Goal: Information Seeking & Learning: Learn about a topic

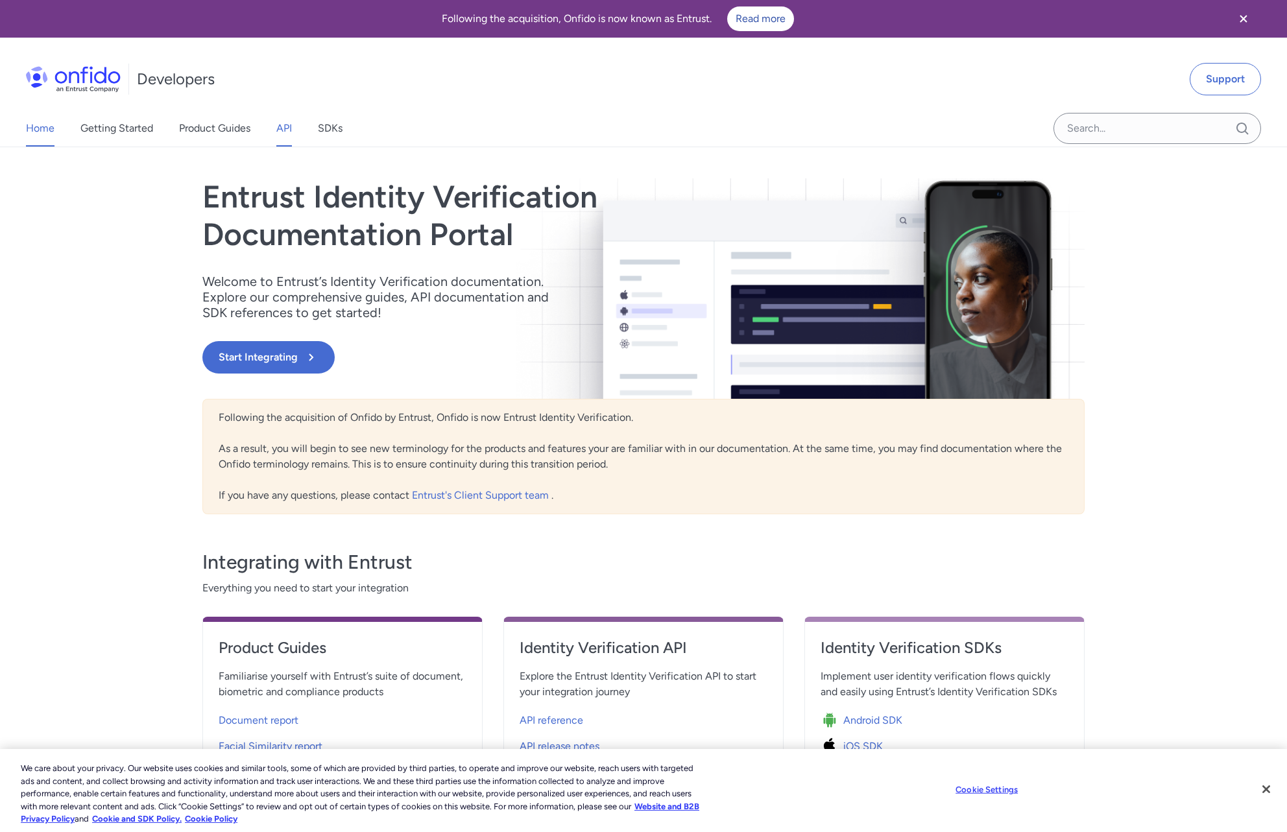
click at [280, 127] on link "API" at bounding box center [284, 128] width 16 height 36
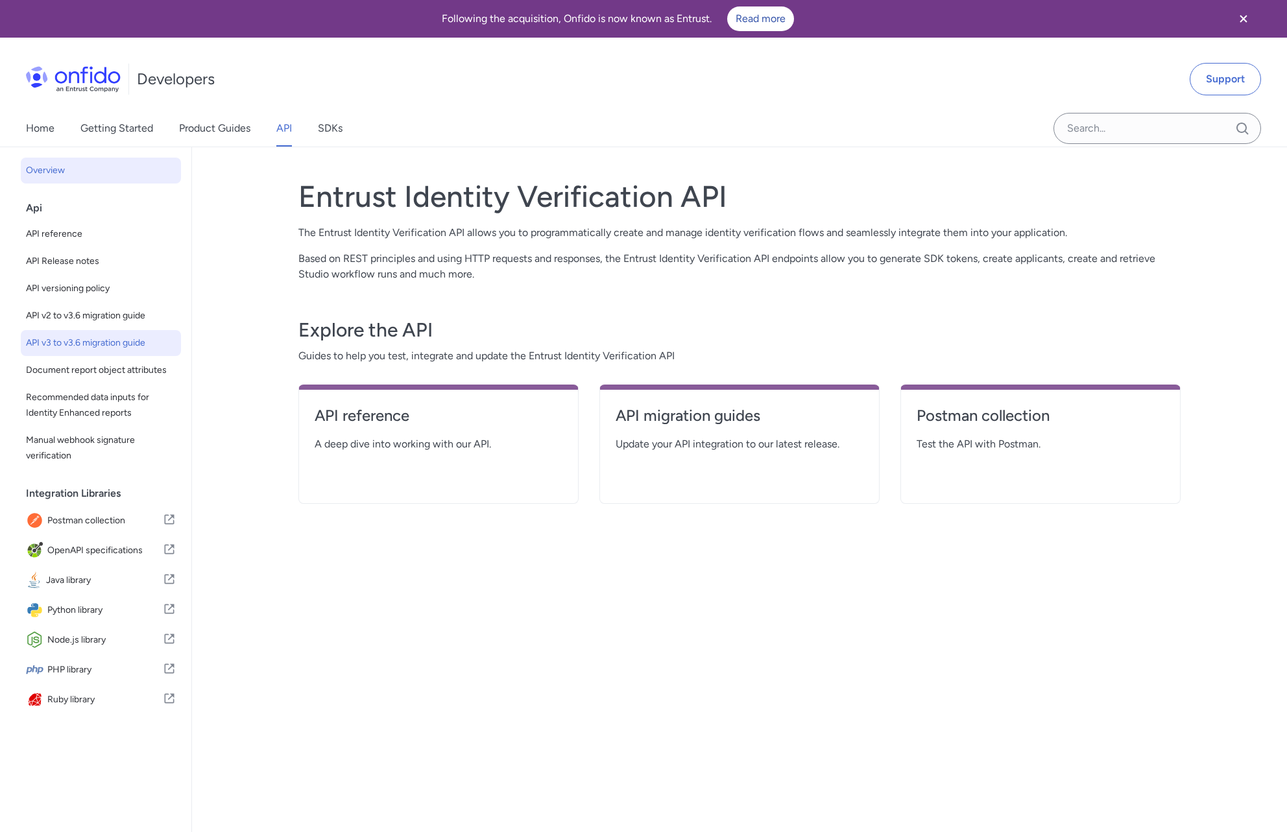
click at [97, 342] on span "API v3 to v3.6 migration guide" at bounding box center [101, 343] width 150 height 16
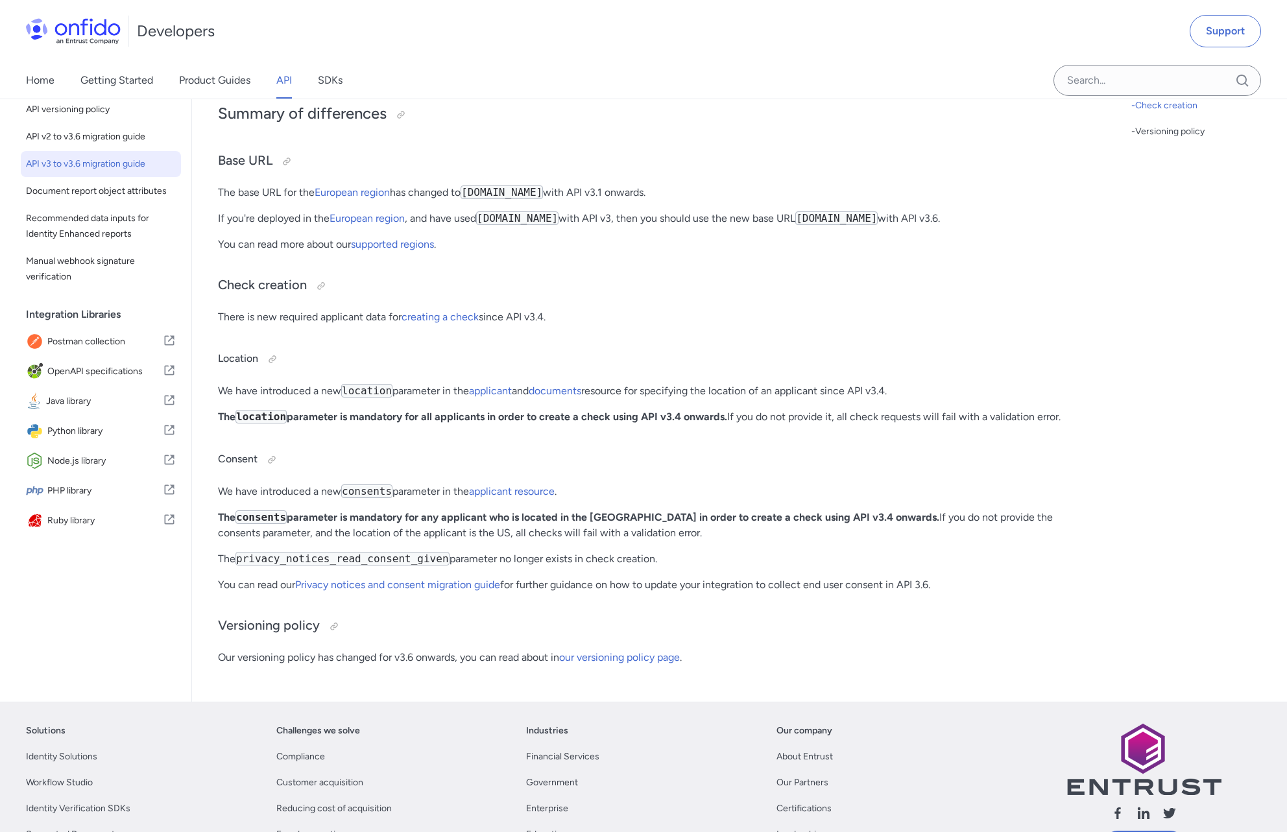
scroll to position [187, 0]
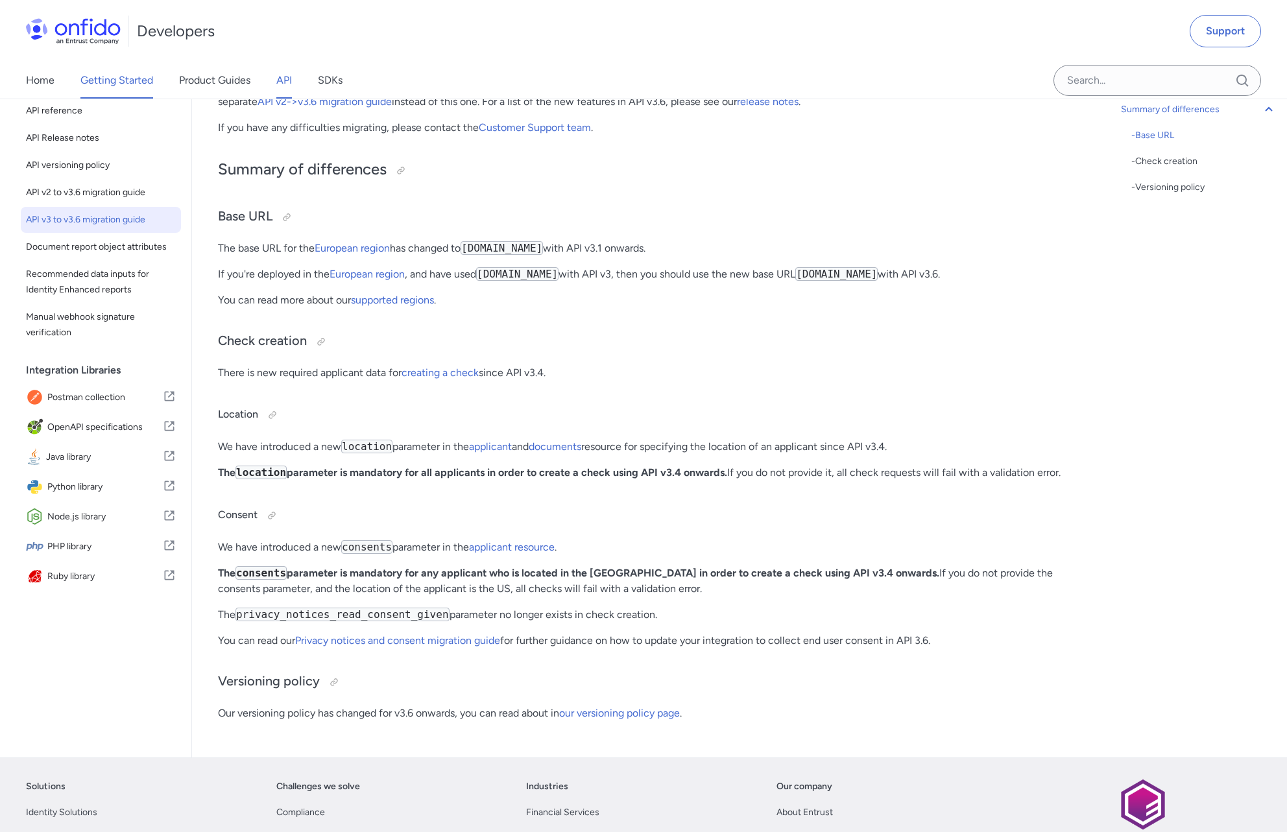
click at [125, 81] on link "Getting Started" at bounding box center [116, 80] width 73 height 36
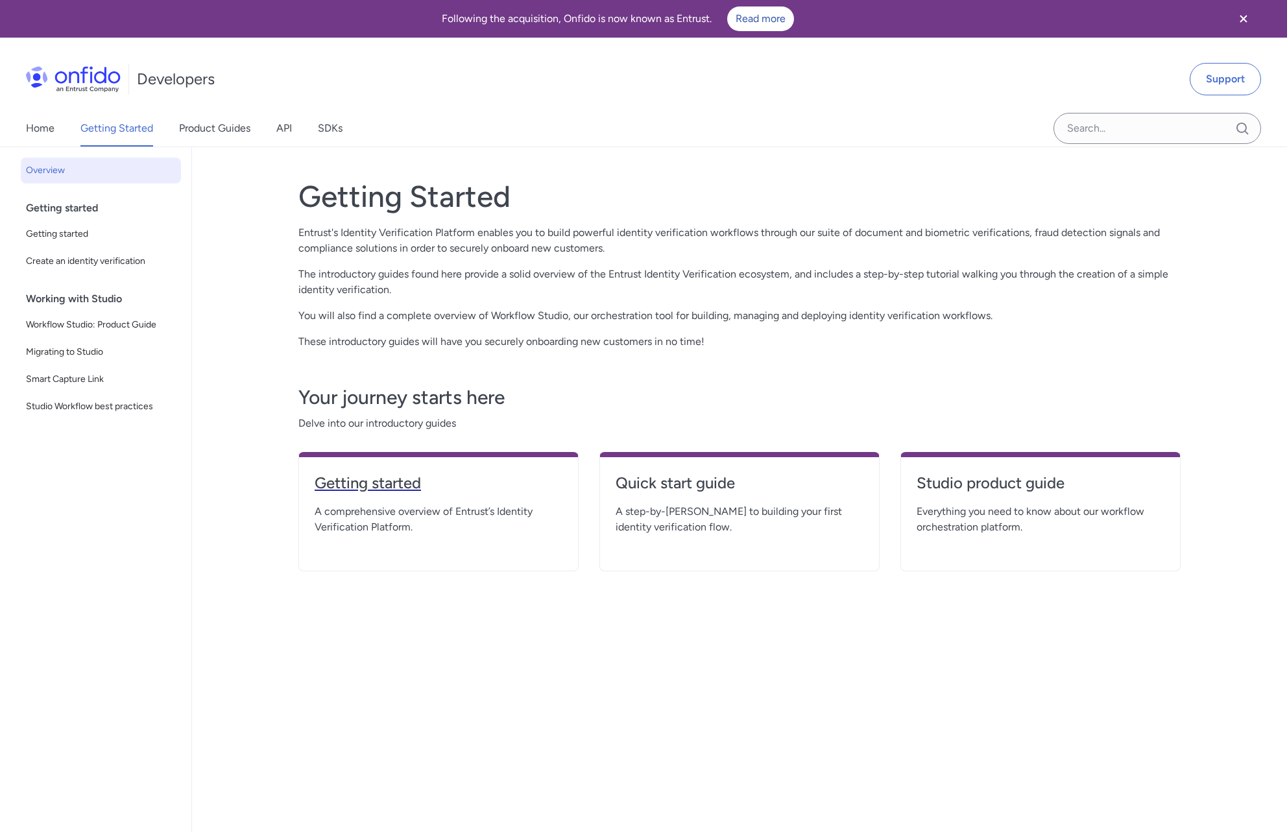
click at [375, 482] on h4 "Getting started" at bounding box center [439, 483] width 248 height 21
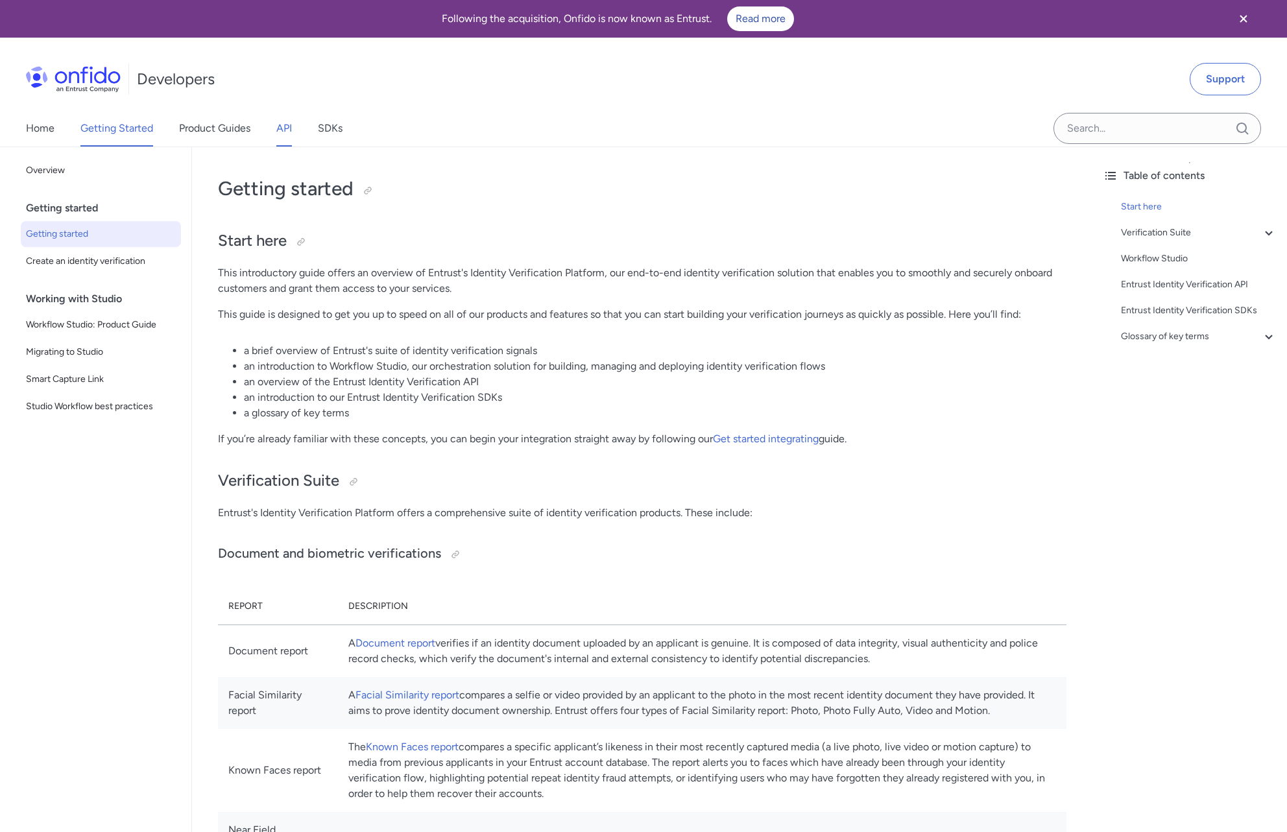
click at [280, 135] on link "API" at bounding box center [284, 128] width 16 height 36
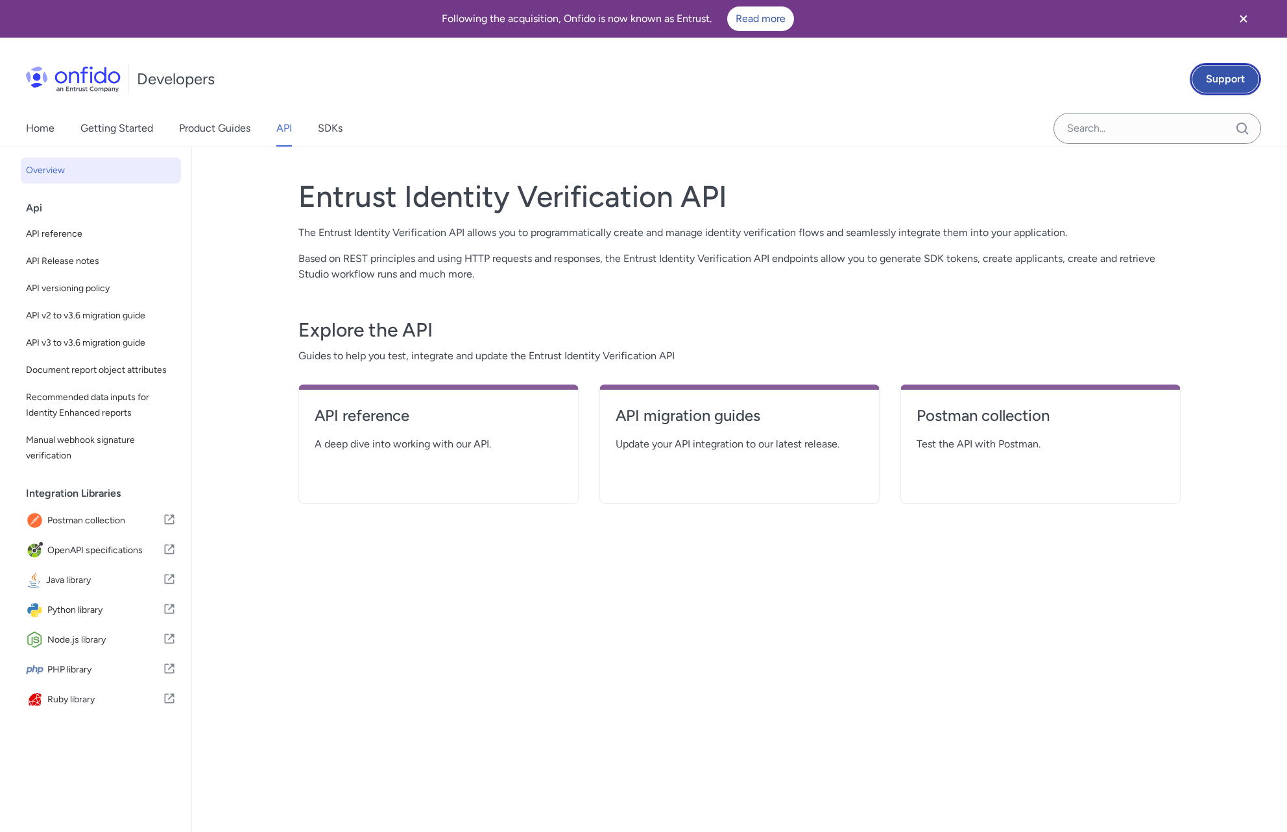
click at [1210, 82] on link "Support" at bounding box center [1225, 79] width 71 height 32
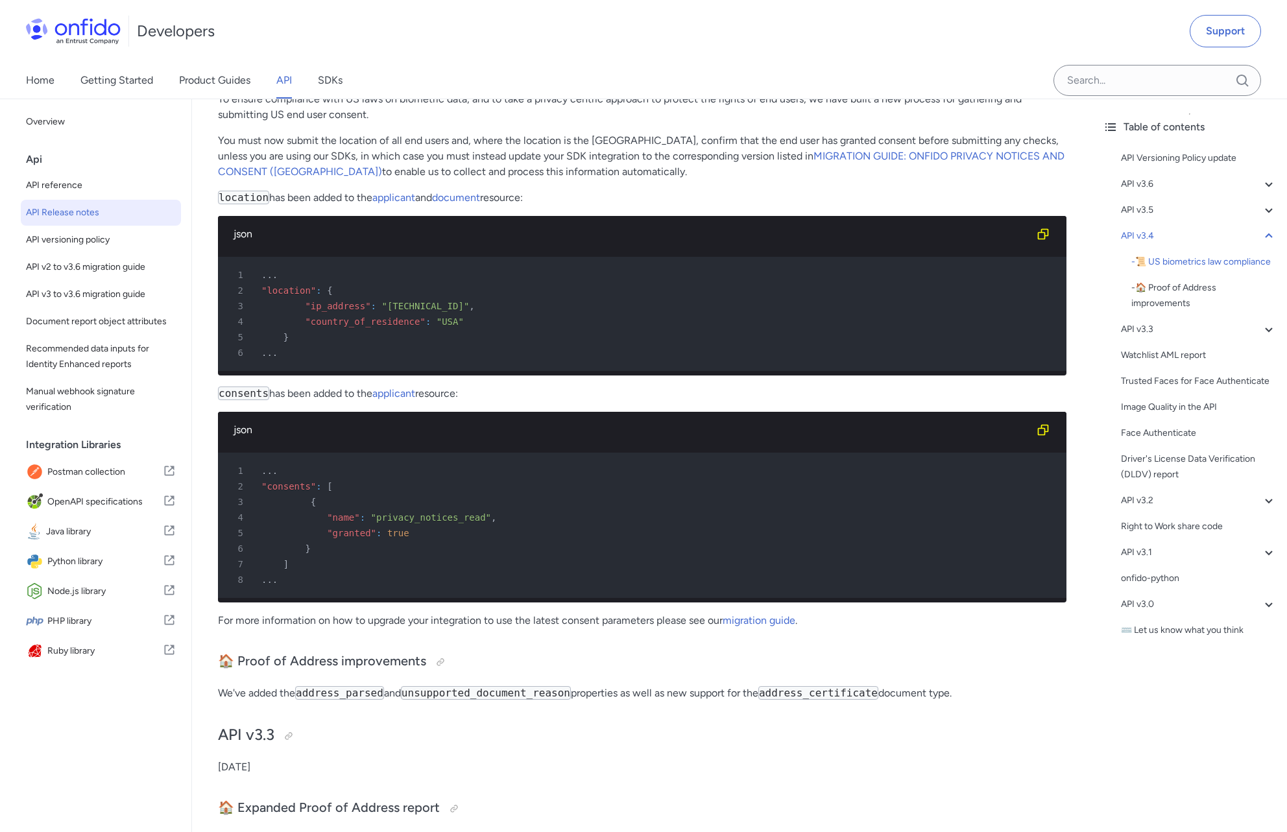
scroll to position [2733, 0]
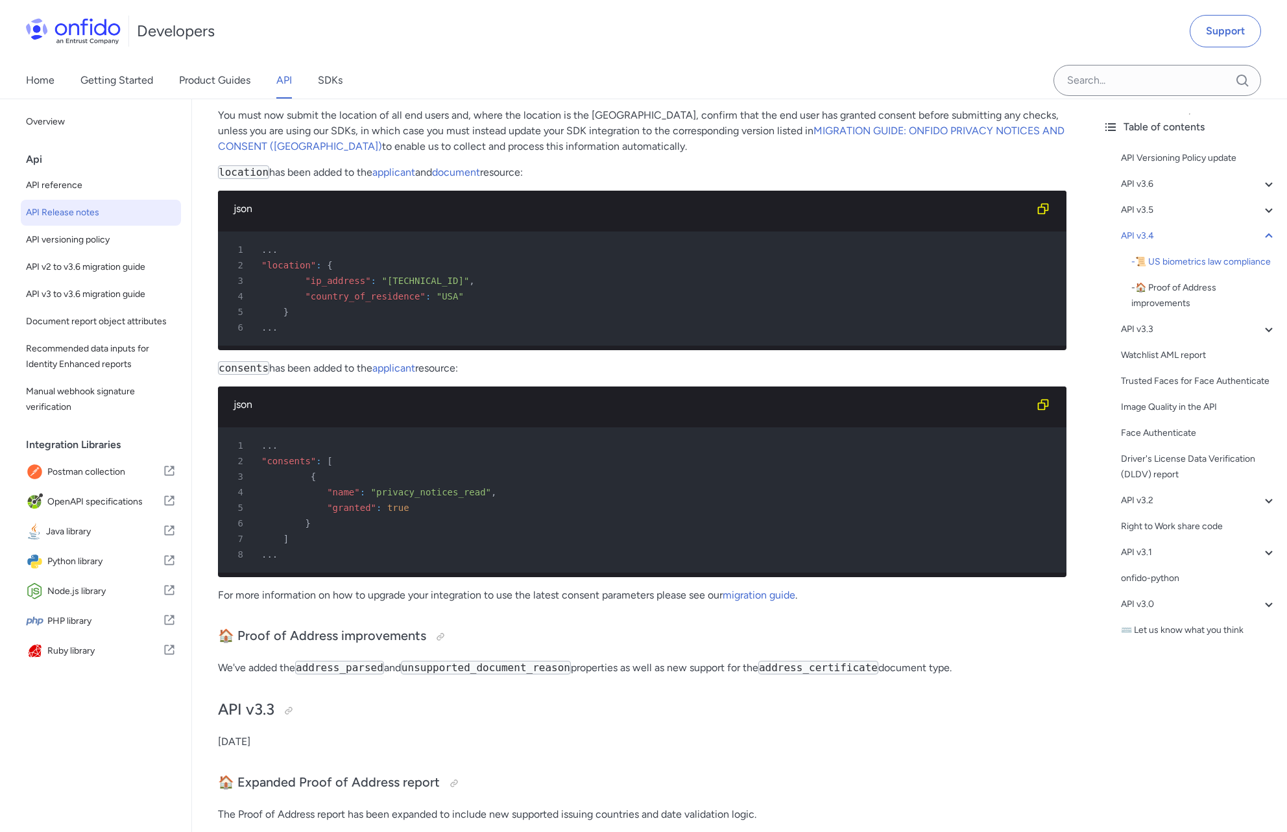
click at [499, 217] on div "json" at bounding box center [632, 209] width 797 height 16
click at [526, 376] on p "consents has been added to the applicant resource:" at bounding box center [642, 369] width 848 height 16
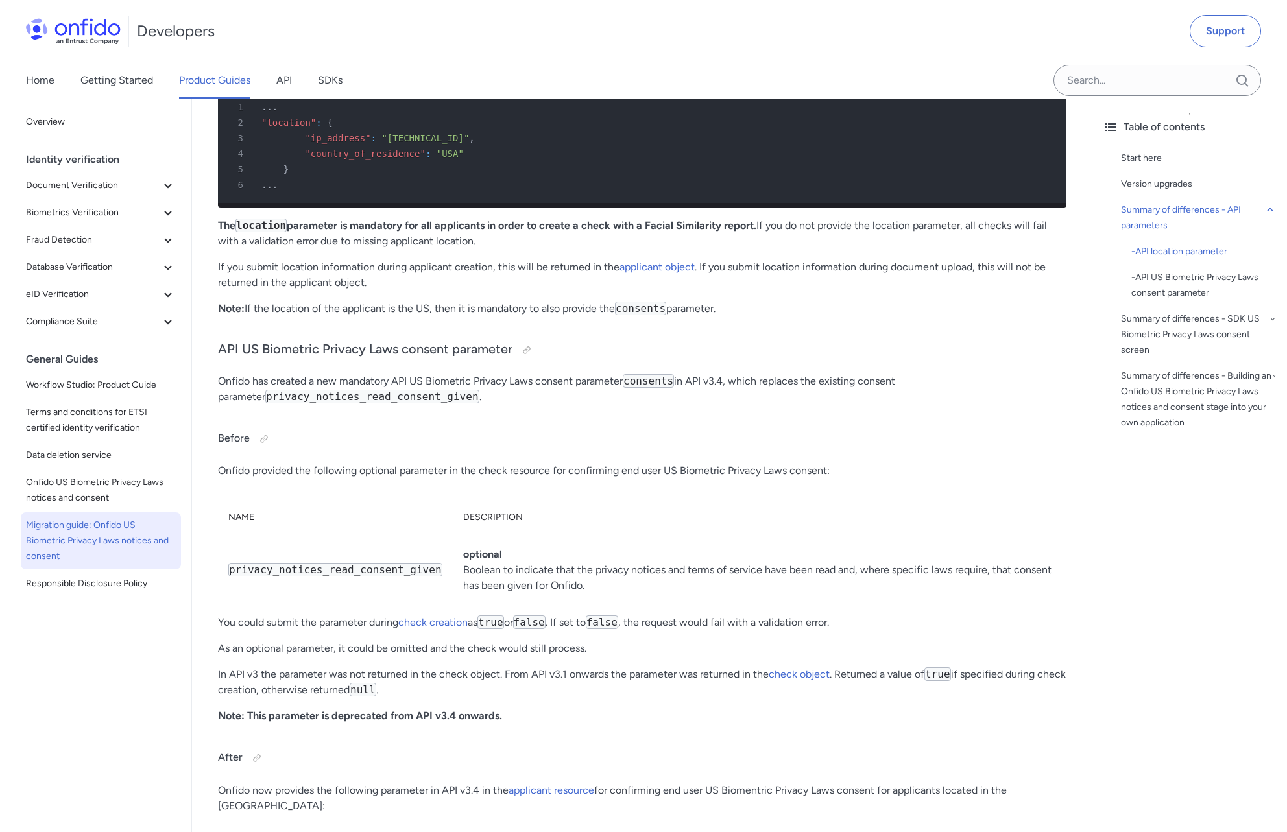
scroll to position [1190, 0]
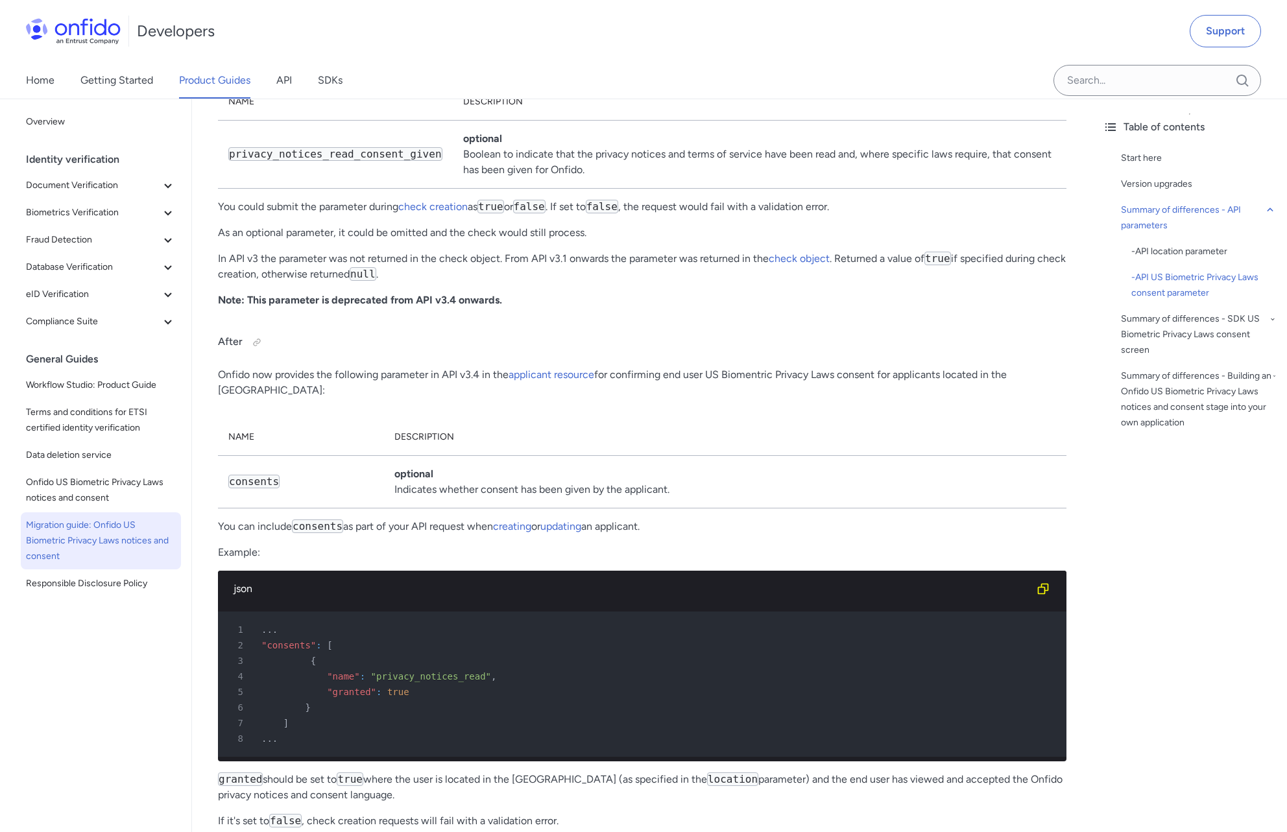
scroll to position [1663, 0]
